Goal: Task Accomplishment & Management: Complete application form

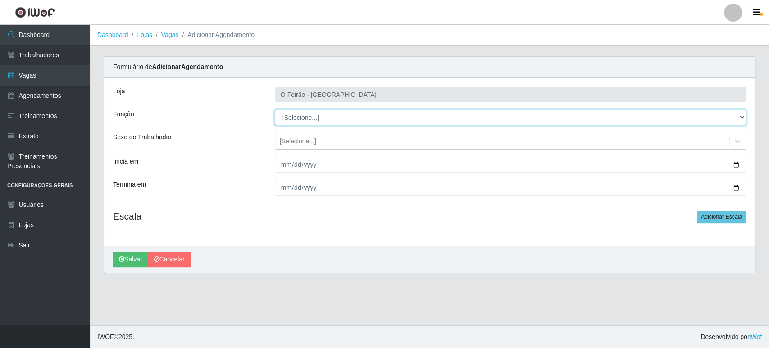
click at [560, 113] on select "[Selecione...] ASG ASG + ASG ++ Embalador Embalador + Embalador ++ Operador de …" at bounding box center [510, 117] width 471 height 16
select select "1"
click at [275, 109] on select "[Selecione...] ASG ASG + ASG ++ Embalador Embalador + Embalador ++ Operador de …" at bounding box center [510, 117] width 471 height 16
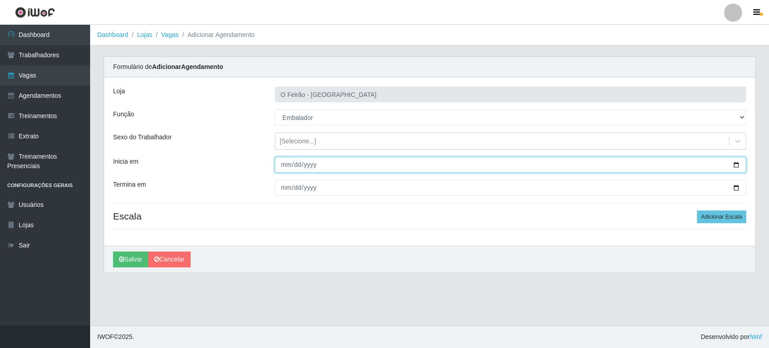
click at [734, 164] on input "Inicia em" at bounding box center [510, 165] width 471 height 16
type input "2025-09-02"
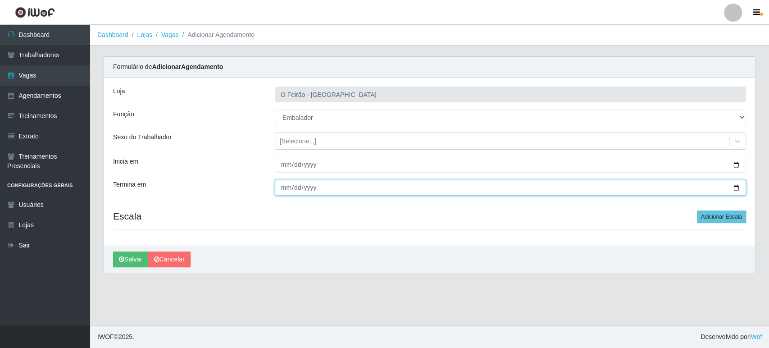
click at [735, 186] on input "Termina em" at bounding box center [510, 188] width 471 height 16
type input "2025-09-02"
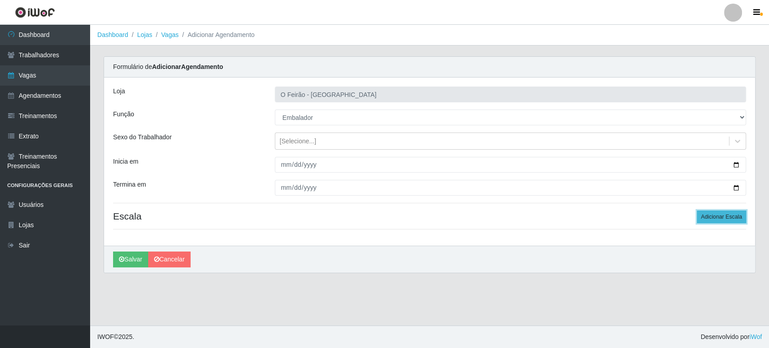
click at [727, 217] on button "Adicionar Escala" at bounding box center [721, 216] width 49 height 13
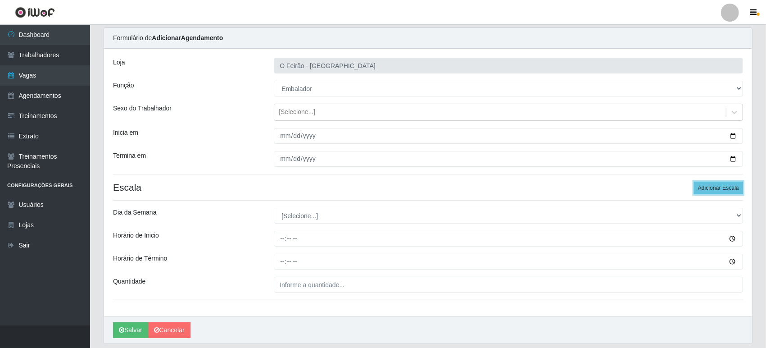
scroll to position [58, 0]
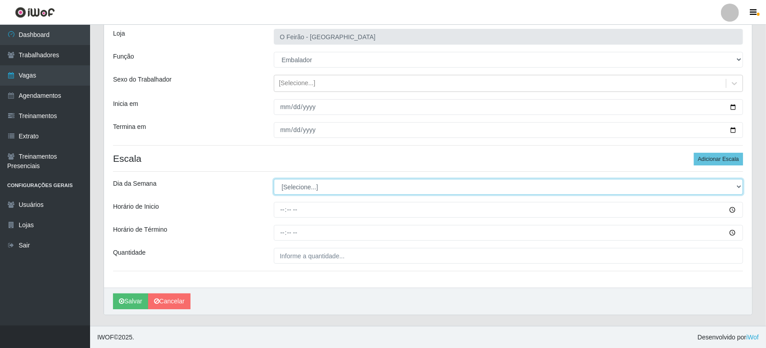
click at [338, 190] on select "[Selecione...] Segunda Terça Quarta Quinta Sexta Sábado Domingo" at bounding box center [508, 187] width 469 height 16
click at [328, 180] on select "[Selecione...] Segunda Terça Quarta Quinta Sexta Sábado Domingo" at bounding box center [508, 187] width 469 height 16
select select "2"
click at [274, 179] on select "[Selecione...] Segunda Terça Quarta Quinta Sexta Sábado Domingo" at bounding box center [508, 187] width 469 height 16
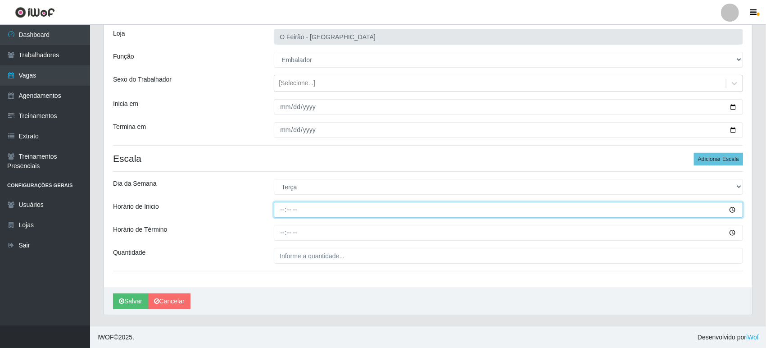
click at [312, 216] on input "Horário de Inicio" at bounding box center [508, 210] width 469 height 16
type input "14:00"
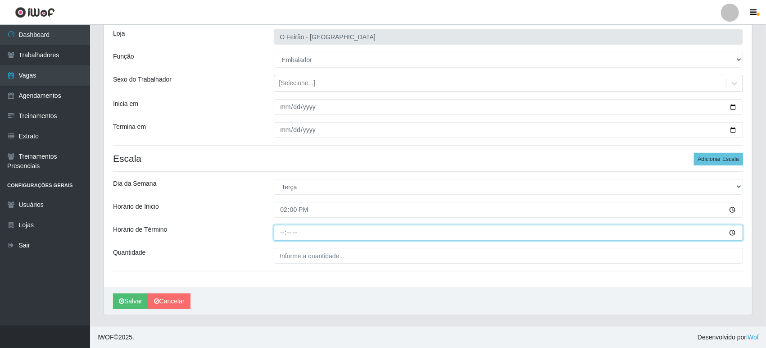
click at [312, 228] on input "Horário de Término" at bounding box center [508, 233] width 469 height 16
type input "20:00"
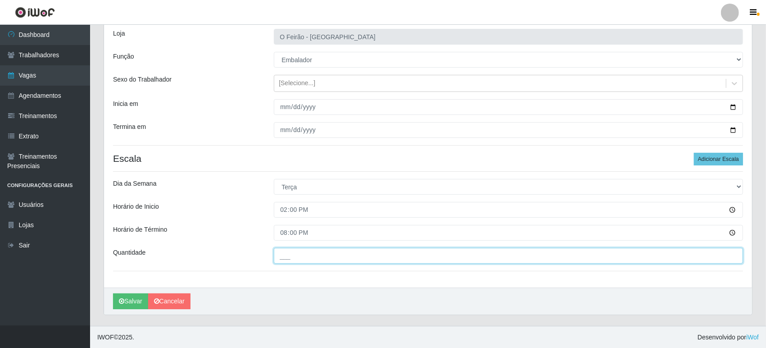
click at [306, 251] on input "___" at bounding box center [508, 256] width 469 height 16
type input "1__"
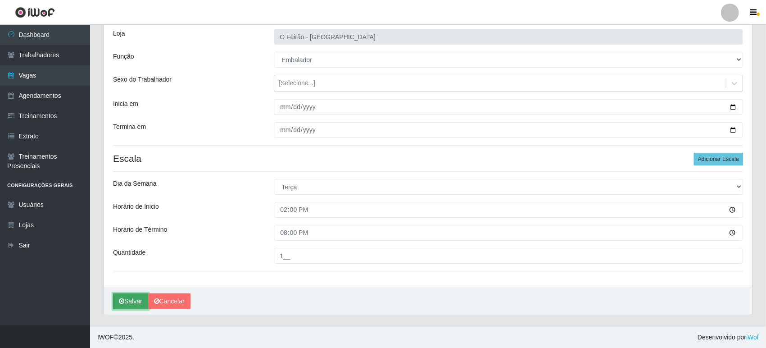
click at [126, 298] on button "Salvar" at bounding box center [130, 301] width 35 height 16
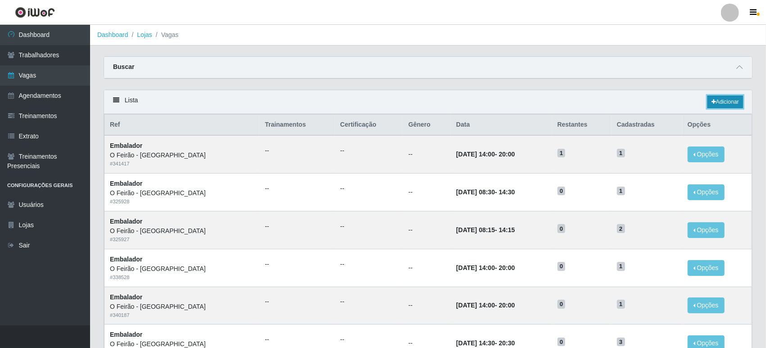
click at [730, 102] on link "Adicionar" at bounding box center [725, 101] width 36 height 13
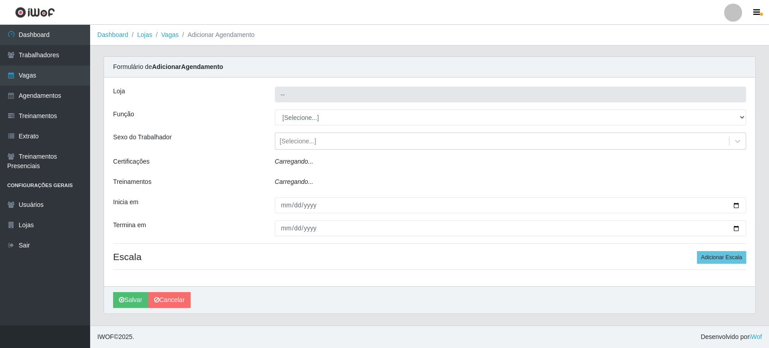
type input "O Feirão - [GEOGRAPHIC_DATA]"
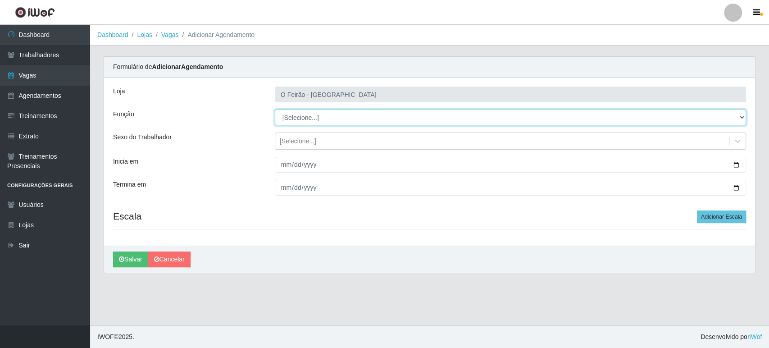
drag, startPoint x: 360, startPoint y: 118, endPoint x: 359, endPoint y: 123, distance: 5.0
click at [360, 118] on select "[Selecione...] ASG ASG + ASG ++ Embalador Embalador + Embalador ++ Operador de …" at bounding box center [510, 117] width 471 height 16
select select "1"
click at [275, 109] on select "[Selecione...] ASG ASG + ASG ++ Embalador Embalador + Embalador ++ Operador de …" at bounding box center [510, 117] width 471 height 16
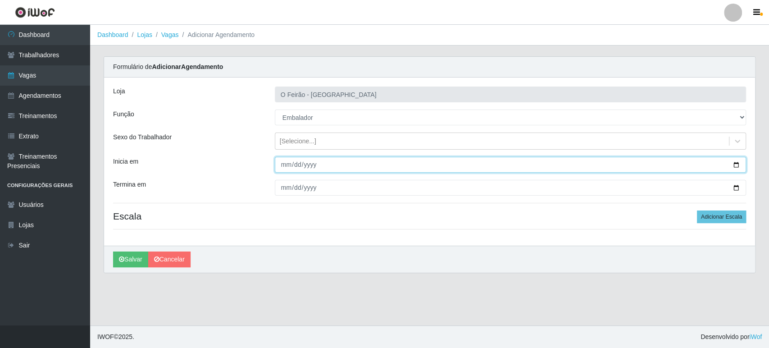
click at [736, 167] on input "Inicia em" at bounding box center [510, 165] width 471 height 16
type input "[DATE]"
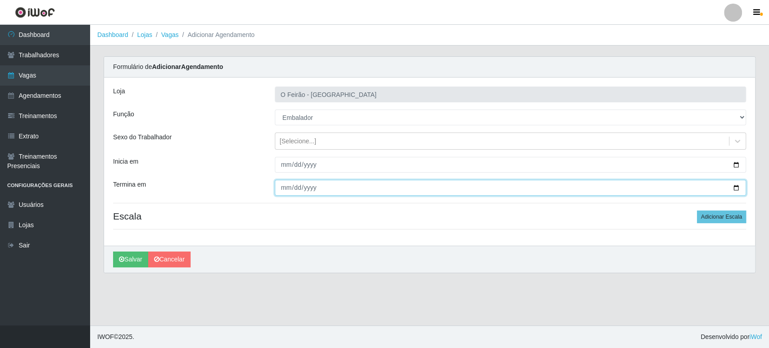
click at [738, 186] on input "Termina em" at bounding box center [510, 188] width 471 height 16
type input "[DATE]"
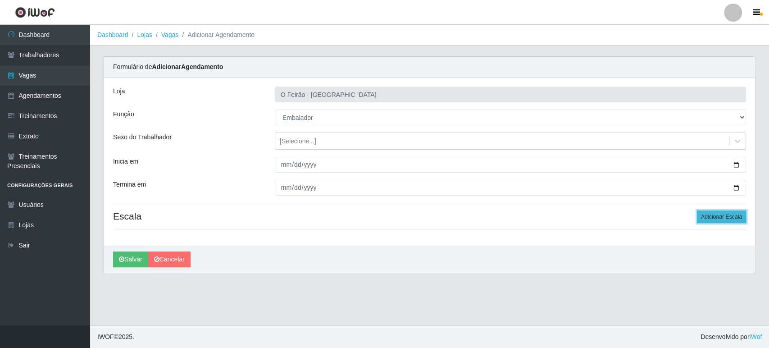
click at [729, 215] on button "Adicionar Escala" at bounding box center [721, 216] width 49 height 13
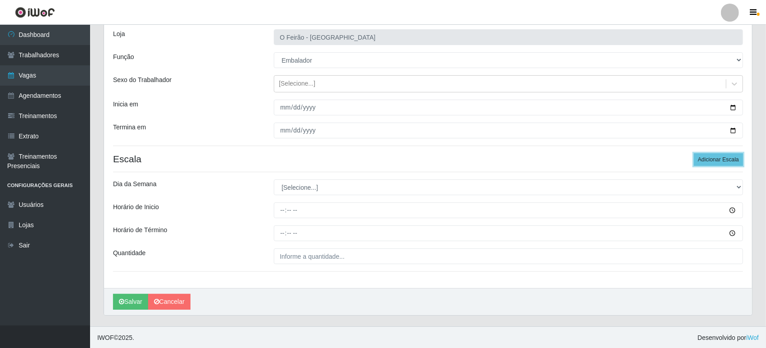
scroll to position [58, 0]
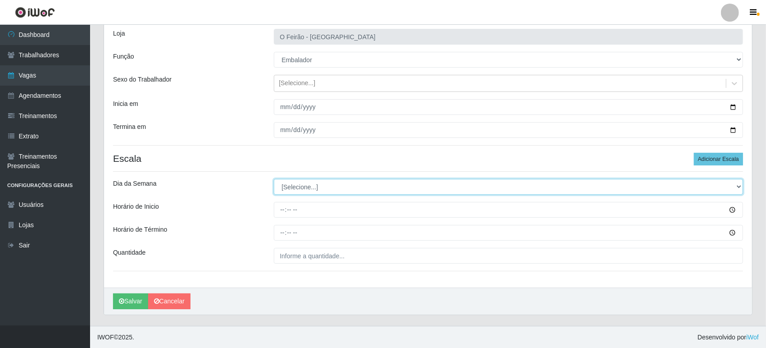
click at [312, 190] on select "[Selecione...] Segunda Terça Quarta Quinta Sexta Sábado Domingo" at bounding box center [508, 187] width 469 height 16
select select "3"
click at [274, 179] on select "[Selecione...] Segunda Terça Quarta Quinta Sexta Sábado Domingo" at bounding box center [508, 187] width 469 height 16
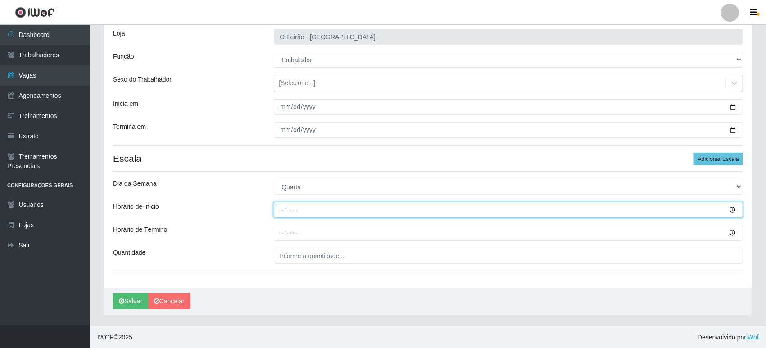
click at [299, 208] on input "Horário de Inicio" at bounding box center [508, 210] width 469 height 16
type input "14:00"
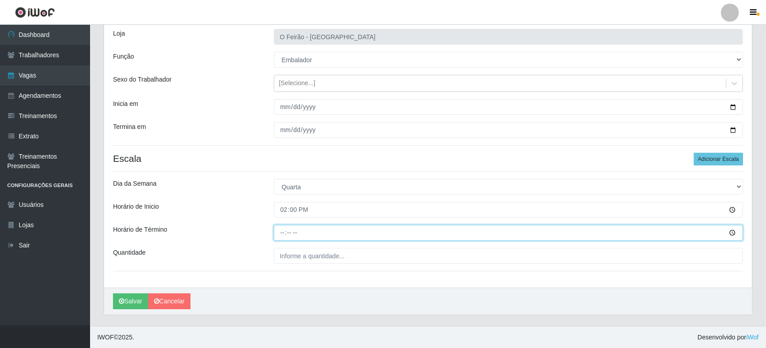
click at [291, 237] on input "Horário de Término" at bounding box center [508, 233] width 469 height 16
type input "20:00"
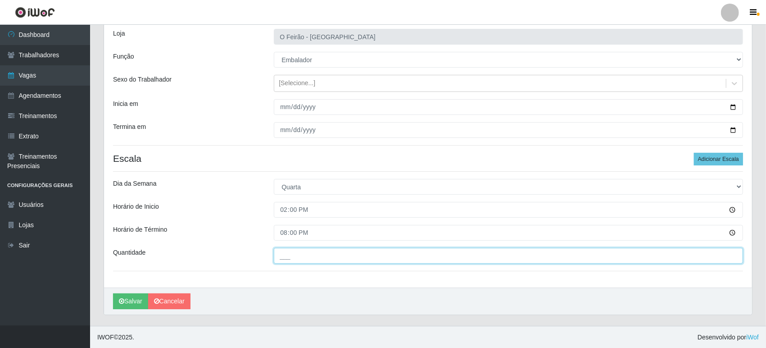
click at [290, 258] on input "___" at bounding box center [508, 256] width 469 height 16
type input "1__"
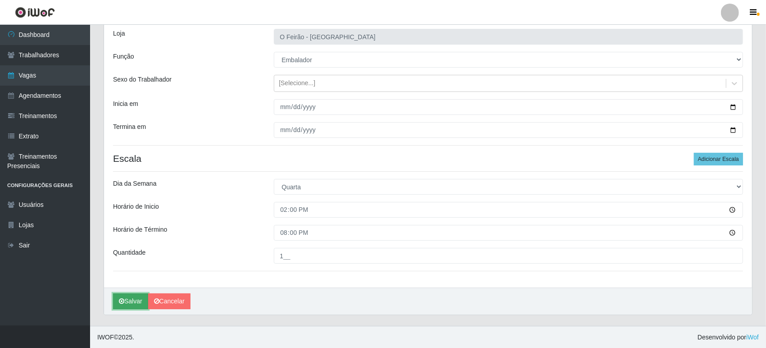
click at [137, 299] on button "Salvar" at bounding box center [130, 301] width 35 height 16
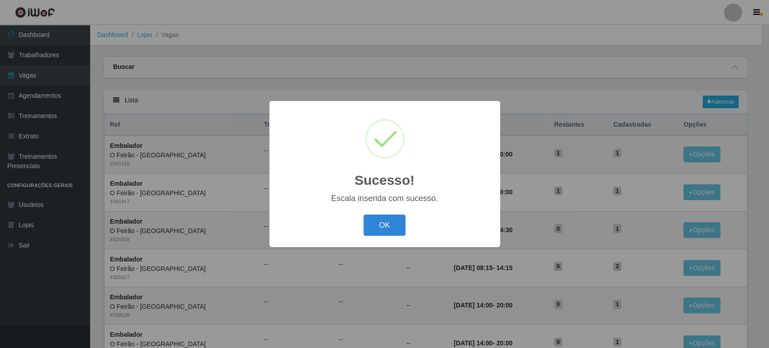
drag, startPoint x: 397, startPoint y: 226, endPoint x: 393, endPoint y: 225, distance: 4.5
click at [396, 226] on button "OK" at bounding box center [384, 224] width 42 height 21
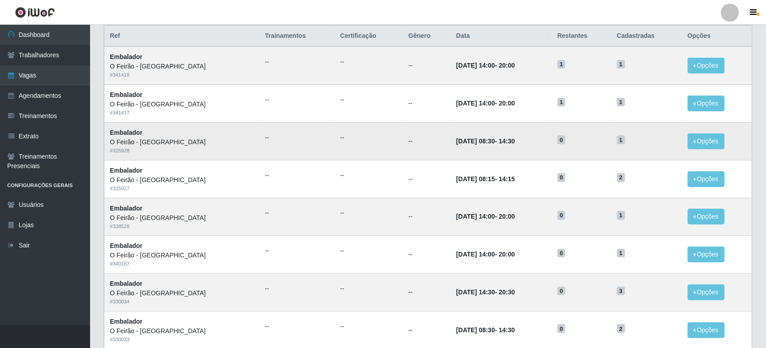
scroll to position [100, 0]
